Goal: Task Accomplishment & Management: Manage account settings

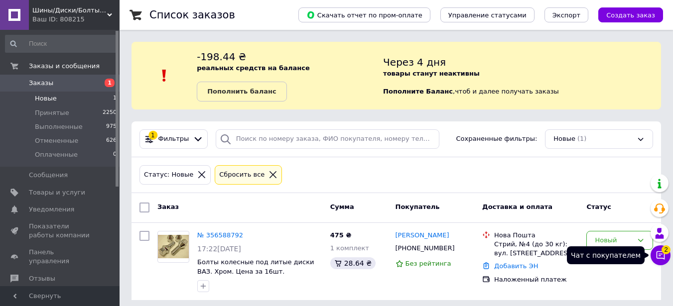
click at [663, 256] on icon at bounding box center [661, 256] width 10 height 10
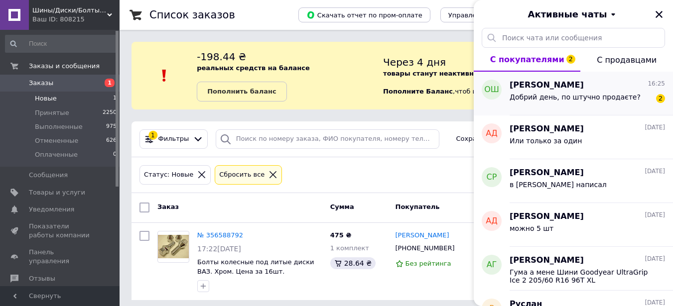
click at [552, 96] on span "Добрий день, по штучно продаєте?" at bounding box center [575, 97] width 131 height 8
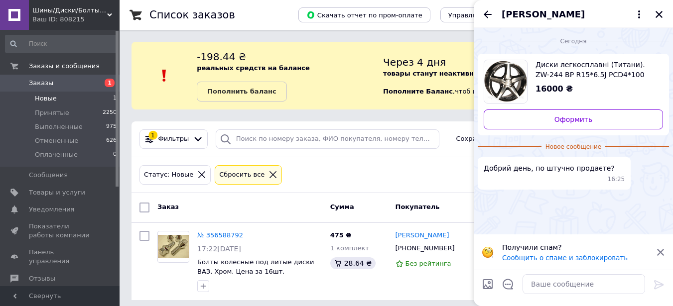
click at [550, 15] on span "[PERSON_NAME]" at bounding box center [543, 14] width 83 height 13
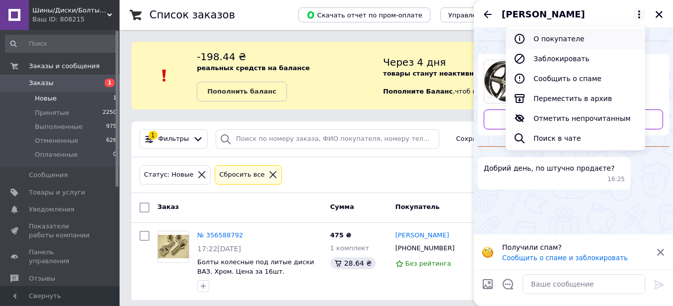
click at [552, 37] on button "О покупателе" at bounding box center [575, 39] width 139 height 20
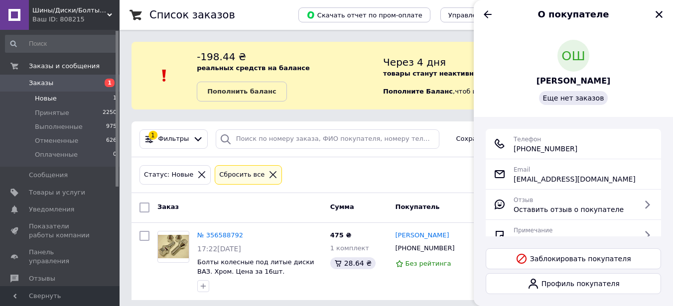
drag, startPoint x: 583, startPoint y: 147, endPoint x: 511, endPoint y: 150, distance: 72.3
click at [511, 150] on div "Телефон +380 (98) 088-89-54" at bounding box center [573, 144] width 159 height 20
copy span "+380 (98) 088-89-54"
click at [664, 14] on button "Закрыть" at bounding box center [659, 14] width 12 height 12
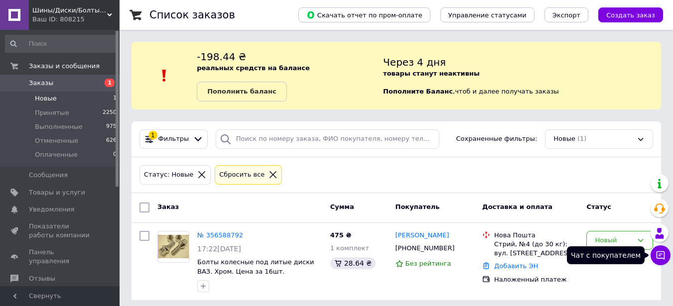
click at [660, 261] on button "Чат с покупателем" at bounding box center [661, 256] width 20 height 20
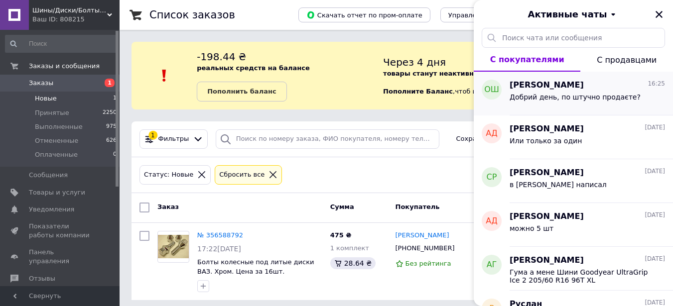
click at [557, 103] on div "Добрий день, по штучно продаєте?" at bounding box center [575, 100] width 131 height 14
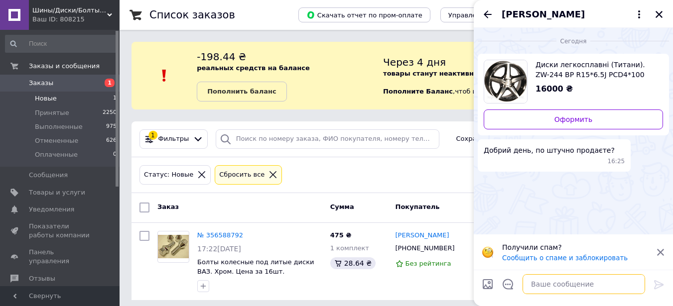
click at [564, 282] on textarea at bounding box center [584, 284] width 123 height 20
type textarea "в [PERSON_NAME] написал"
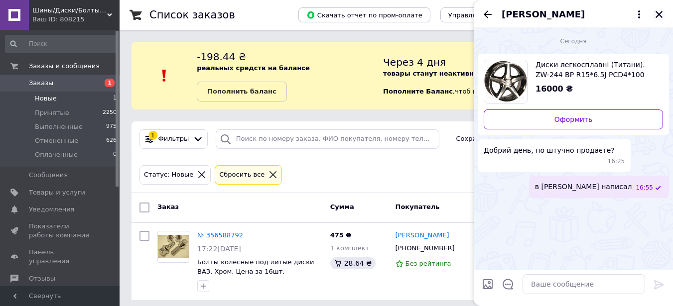
click at [655, 15] on icon "Закрыть" at bounding box center [659, 14] width 9 height 9
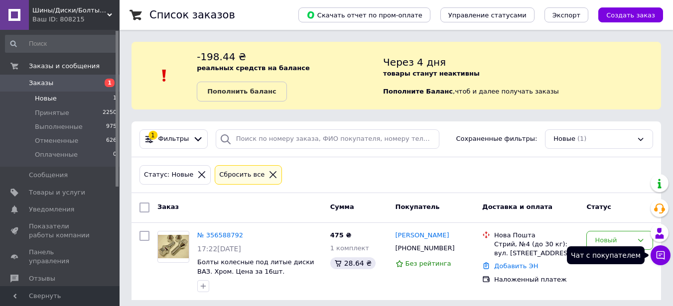
click at [661, 256] on icon at bounding box center [661, 256] width 8 height 8
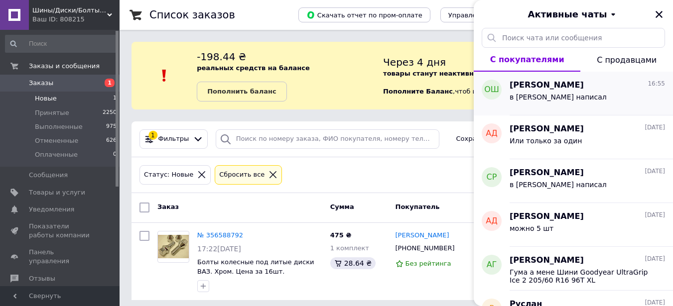
click at [571, 92] on div "в [PERSON_NAME] написал" at bounding box center [587, 99] width 155 height 16
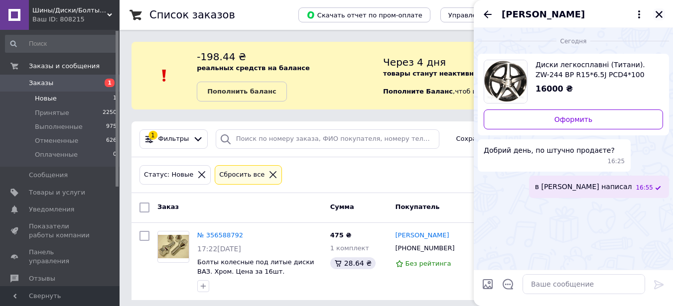
click at [657, 14] on icon "Закрыть" at bounding box center [659, 14] width 9 height 9
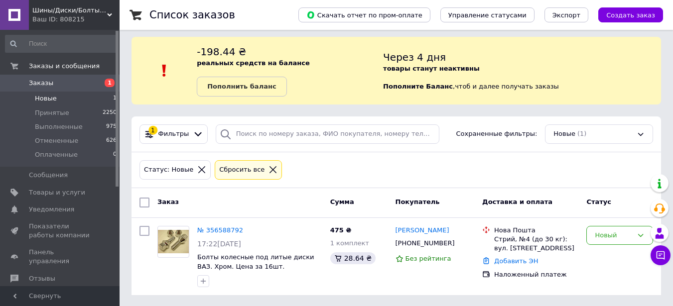
scroll to position [6, 0]
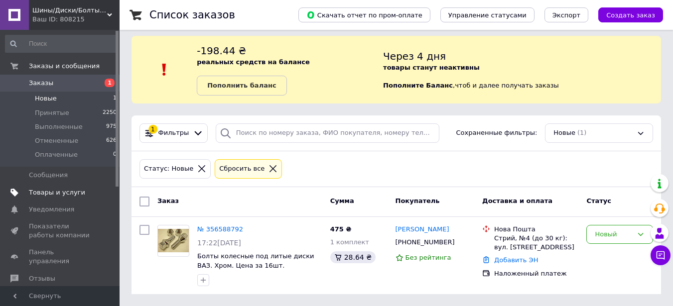
click at [54, 193] on span "Товары и услуги" at bounding box center [57, 192] width 56 height 9
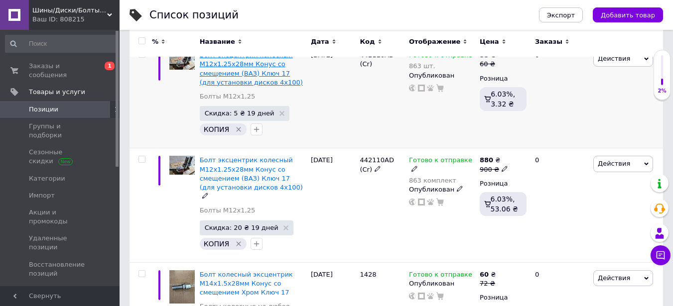
scroll to position [50, 0]
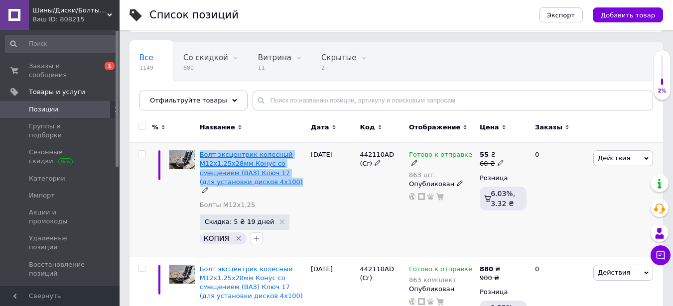
drag, startPoint x: 274, startPoint y: 180, endPoint x: 199, endPoint y: 158, distance: 78.3
click at [200, 158] on div "Болт эксцентрик колесный М12x1.25x28мм Конус со смещением (ВАЗ) Ключ 17 (для ус…" at bounding box center [253, 172] width 106 height 45
copy span "Болт эксцентрик колесный М12x1.25x28мм Конус со смещением (ВАЗ) Ключ 17 (для ус…"
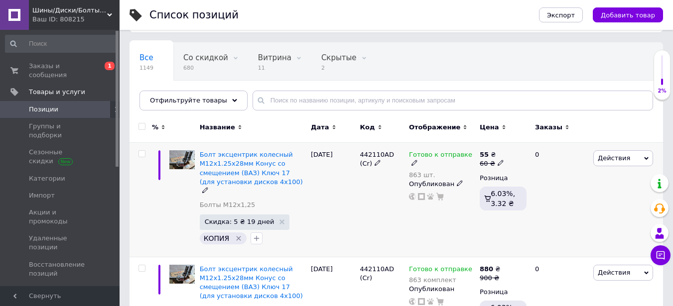
click at [498, 163] on icon at bounding box center [501, 163] width 6 height 6
type input "69"
click at [445, 209] on div "Готово к отправке 863 шт. Опубликован" at bounding box center [441, 200] width 71 height 114
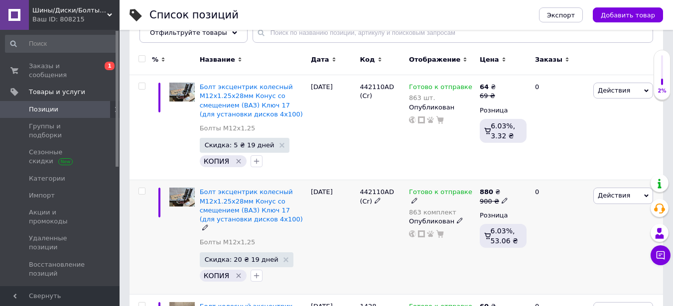
scroll to position [100, 0]
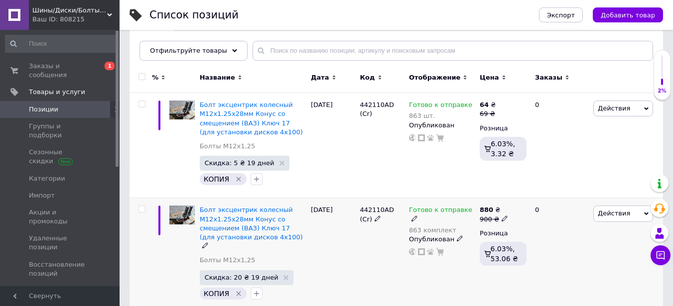
click at [502, 217] on use at bounding box center [504, 218] width 5 height 5
type input "9"
type input "1100"
click at [565, 285] on div "0" at bounding box center [560, 255] width 62 height 114
click at [598, 216] on span "Действия" at bounding box center [614, 213] width 32 height 7
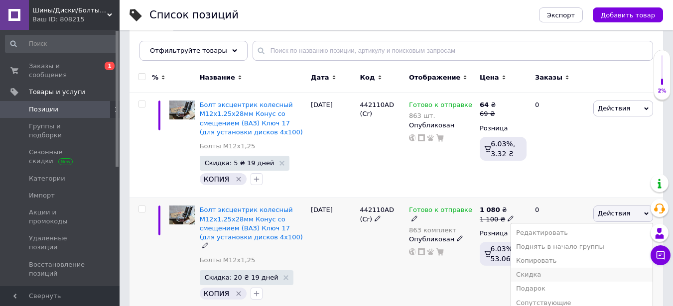
click at [541, 276] on li "Скидка" at bounding box center [581, 275] width 141 height 14
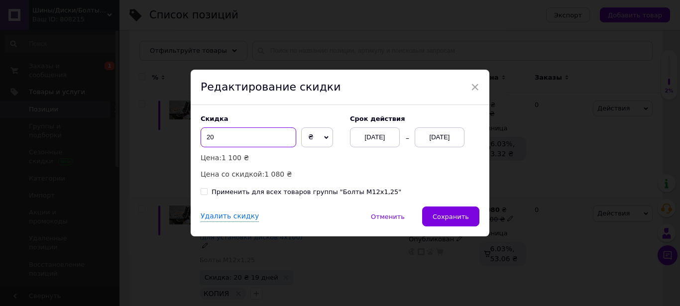
click at [229, 141] on input "20" at bounding box center [249, 138] width 96 height 20
type input "2"
type input "150"
click at [472, 217] on button "Сохранить" at bounding box center [450, 217] width 57 height 20
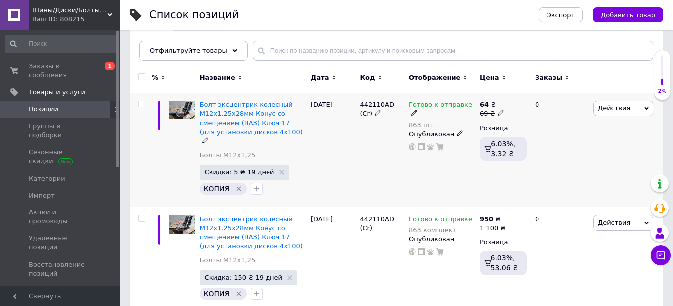
click at [608, 111] on span "Действия" at bounding box center [614, 108] width 32 height 7
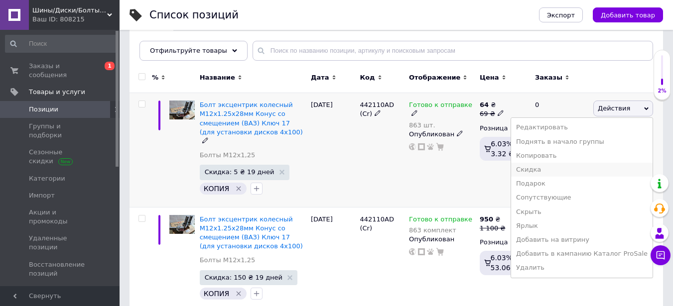
click at [557, 174] on li "Скидка" at bounding box center [581, 170] width 141 height 14
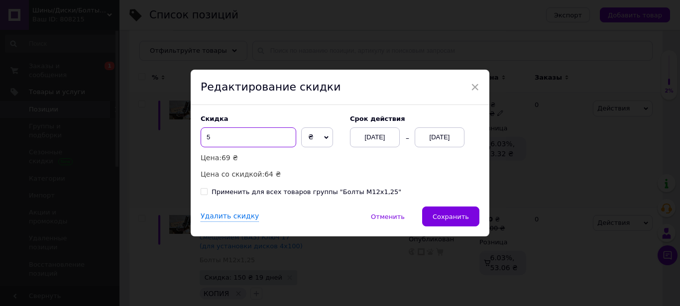
click at [238, 140] on input "5" at bounding box center [249, 138] width 96 height 20
type input "9"
click at [460, 219] on span "Сохранить" at bounding box center [451, 216] width 36 height 7
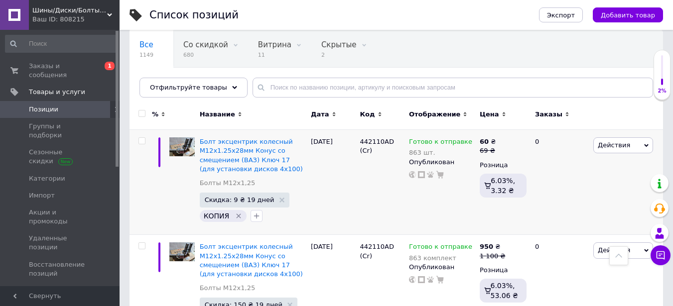
scroll to position [0, 0]
